Goal: Task Accomplishment & Management: Complete application form

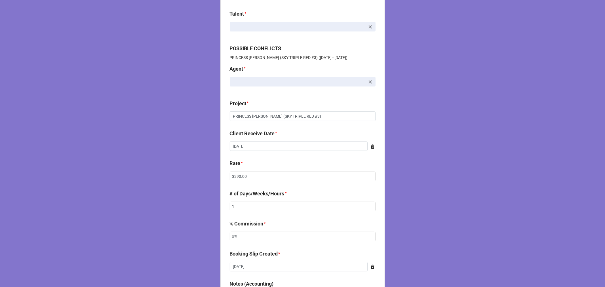
scroll to position [63, 0]
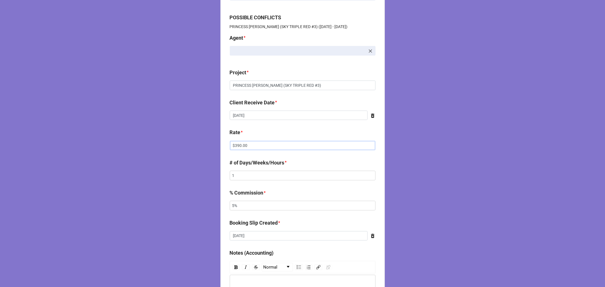
click at [236, 147] on input "$390.00" at bounding box center [303, 146] width 146 height 10
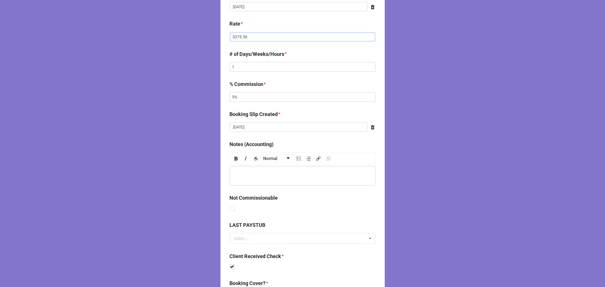
scroll to position [291, 0]
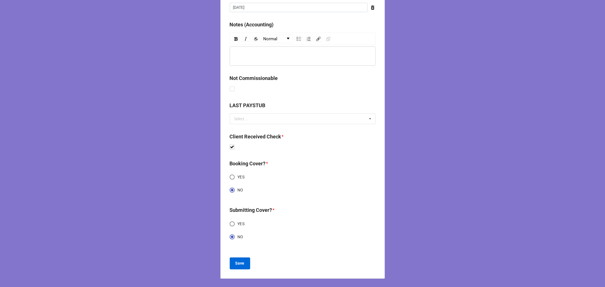
type input "$375.56"
click at [238, 267] on button "Save" at bounding box center [240, 264] width 20 height 12
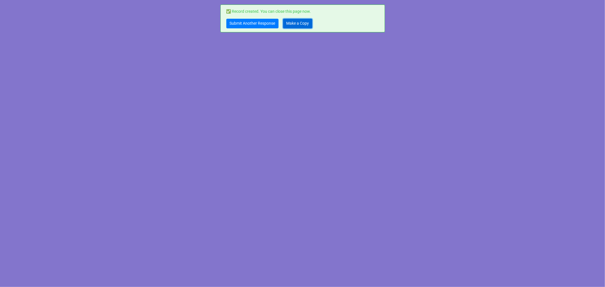
click at [300, 23] on link "Make a Copy" at bounding box center [297, 24] width 29 height 10
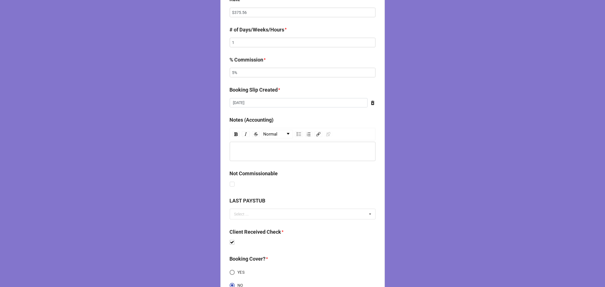
scroll to position [94, 0]
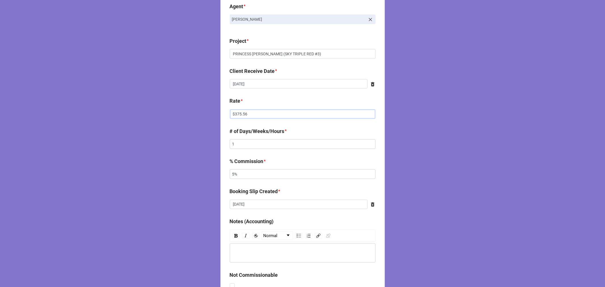
drag, startPoint x: 258, startPoint y: 113, endPoint x: 168, endPoint y: 95, distance: 90.9
click at [171, 96] on div "CLIENT CHECK | COPY FORM Talent * [PERSON_NAME] [PERSON_NAME] POSSIBLE CONFLICT…" at bounding box center [302, 195] width 605 height 579
type input "$866.64"
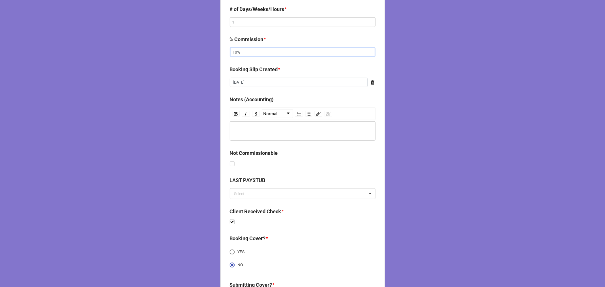
scroll to position [291, 0]
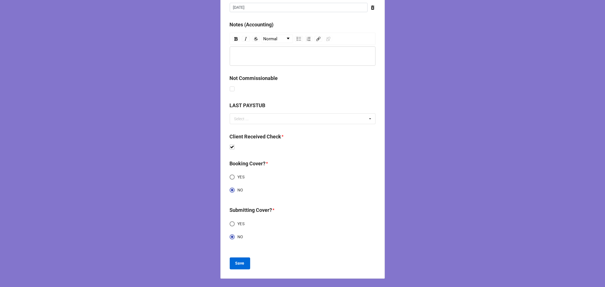
type input "10%"
click at [244, 262] on button "Save" at bounding box center [240, 264] width 20 height 12
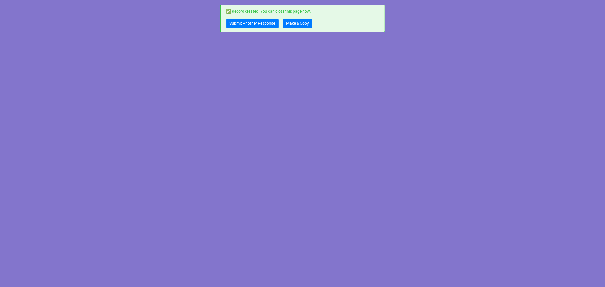
scroll to position [0, 0]
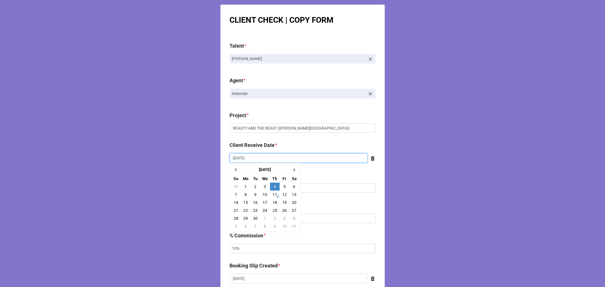
click at [252, 160] on input "[DATE]" at bounding box center [299, 158] width 138 height 10
click at [273, 195] on td "11" at bounding box center [275, 195] width 10 height 8
type input "[DATE]"
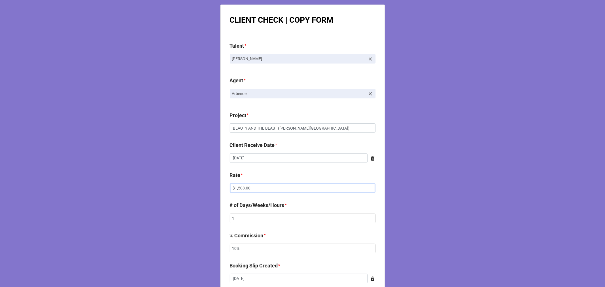
click at [248, 187] on input "$1,508.00" at bounding box center [303, 188] width 146 height 10
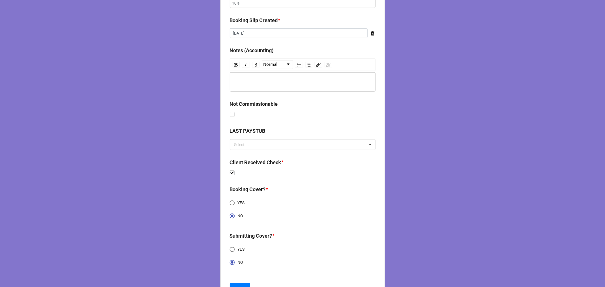
scroll to position [271, 0]
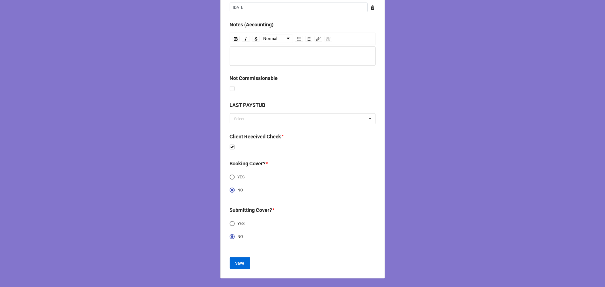
type input "$1,543.44"
click at [240, 260] on b "Save" at bounding box center [239, 263] width 9 height 6
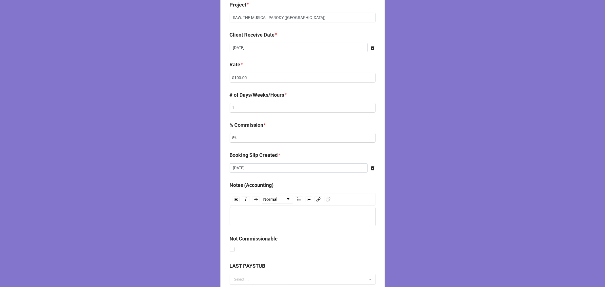
scroll to position [94, 0]
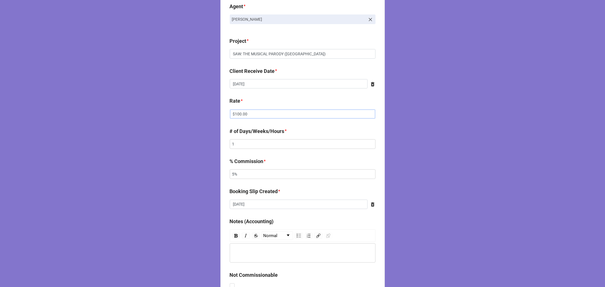
drag, startPoint x: 242, startPoint y: 115, endPoint x: 188, endPoint y: 114, distance: 53.3
click at [189, 114] on div "CLIENT CHECK | COPY FORM Talent * Noah Youmans POSSIBLE CONFLICTS SAW: THE MUSI…" at bounding box center [302, 195] width 605 height 579
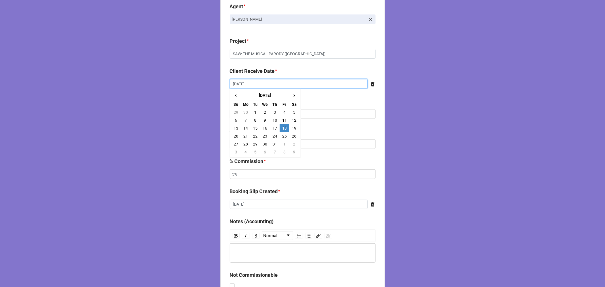
click at [261, 84] on input "7/18/2025" at bounding box center [299, 84] width 138 height 10
click at [291, 95] on span "›" at bounding box center [294, 94] width 9 height 9
click at [285, 140] on td "29" at bounding box center [285, 144] width 10 height 8
type input "8/29/2025"
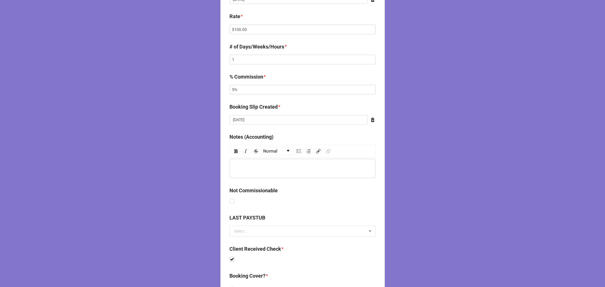
scroll to position [291, 0]
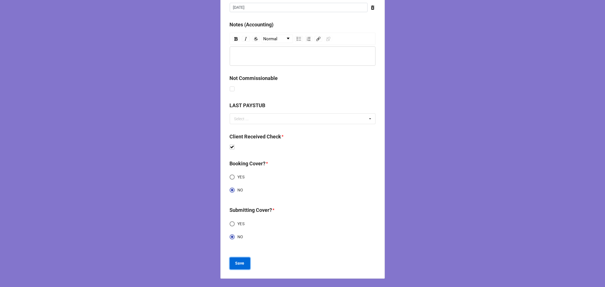
click at [238, 259] on button "Save" at bounding box center [240, 264] width 20 height 12
